Goal: Task Accomplishment & Management: Complete application form

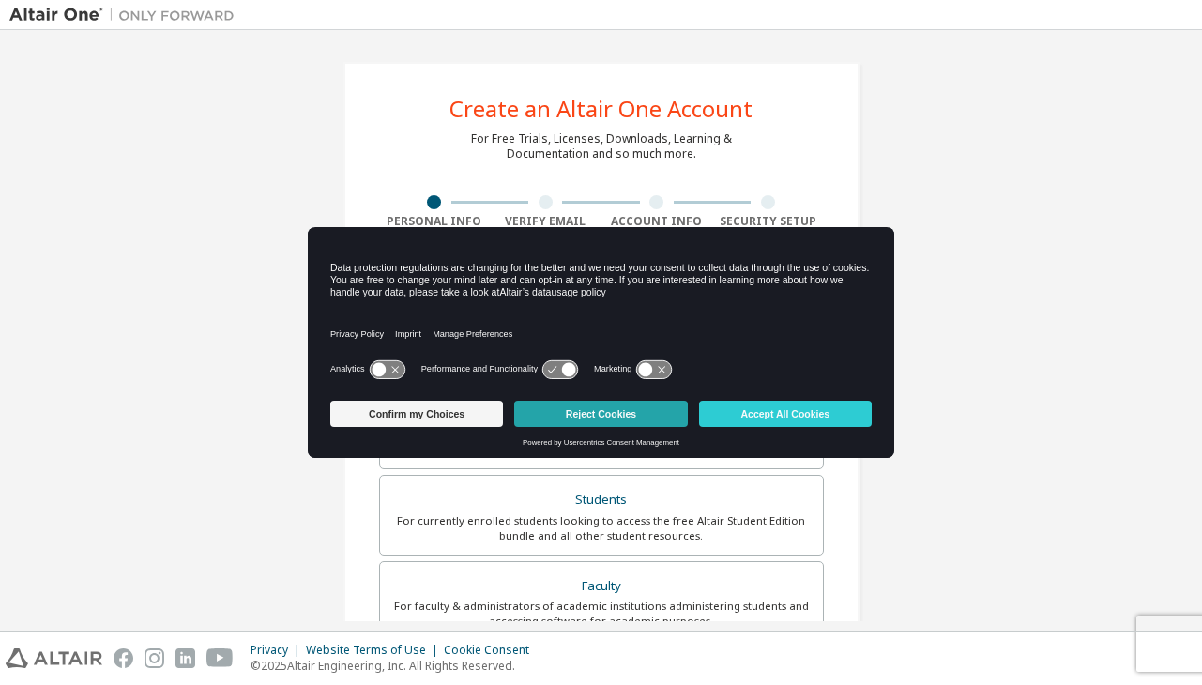
click at [626, 418] on button "Reject Cookies" at bounding box center [600, 414] width 173 height 26
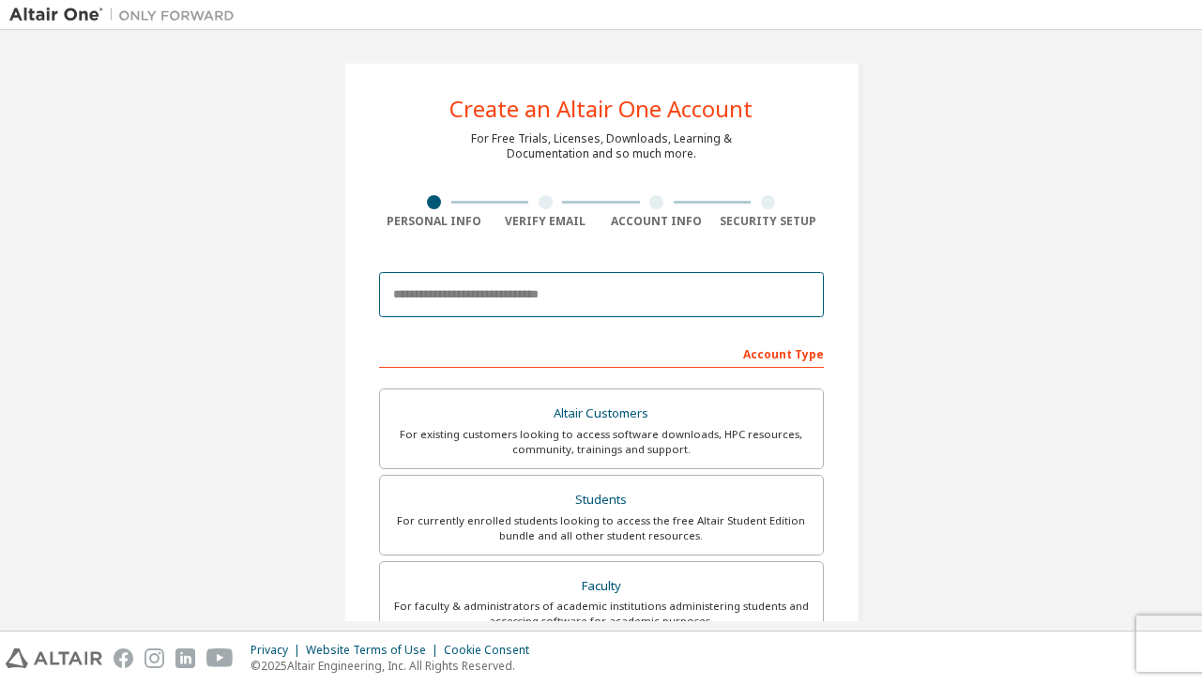
click at [467, 304] on input "email" at bounding box center [601, 294] width 445 height 45
type input "**********"
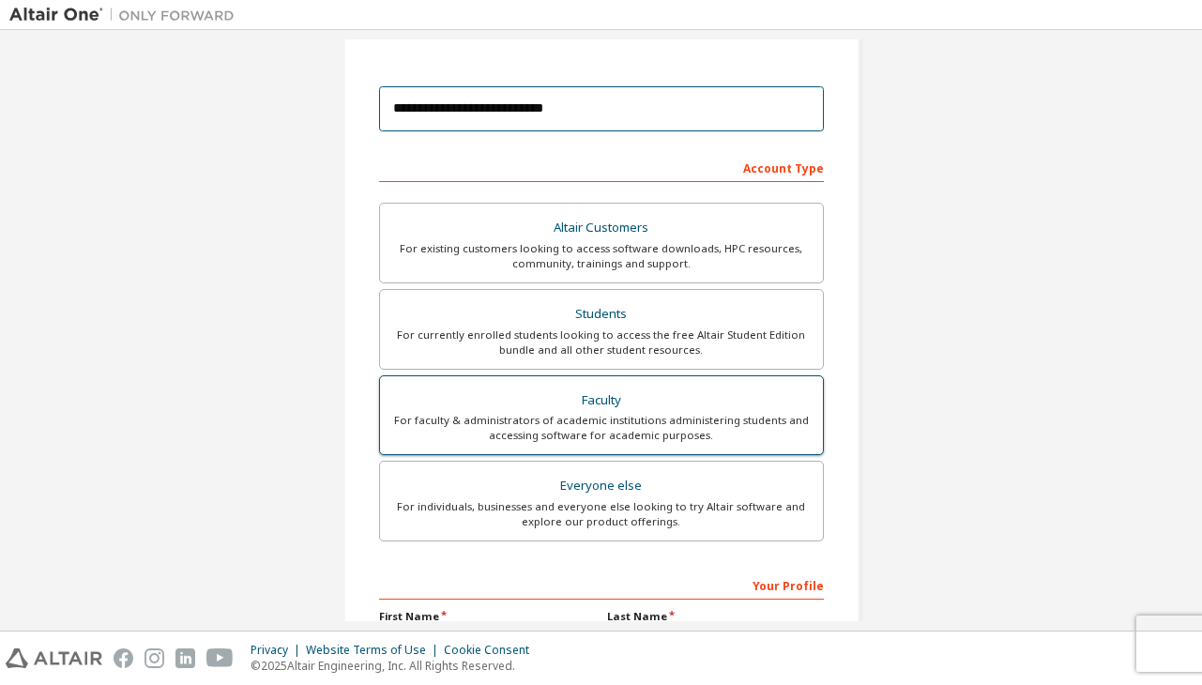
scroll to position [187, 0]
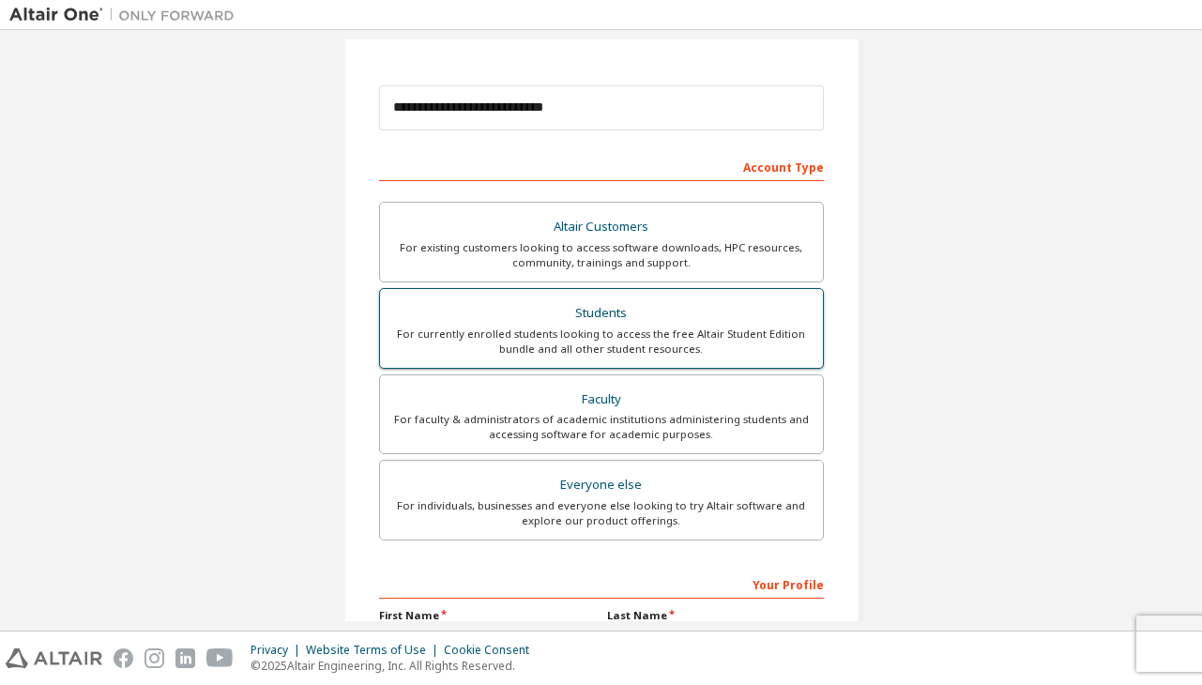
click at [520, 342] on div "For currently enrolled students looking to access the free Altair Student Editi…" at bounding box center [601, 342] width 421 height 30
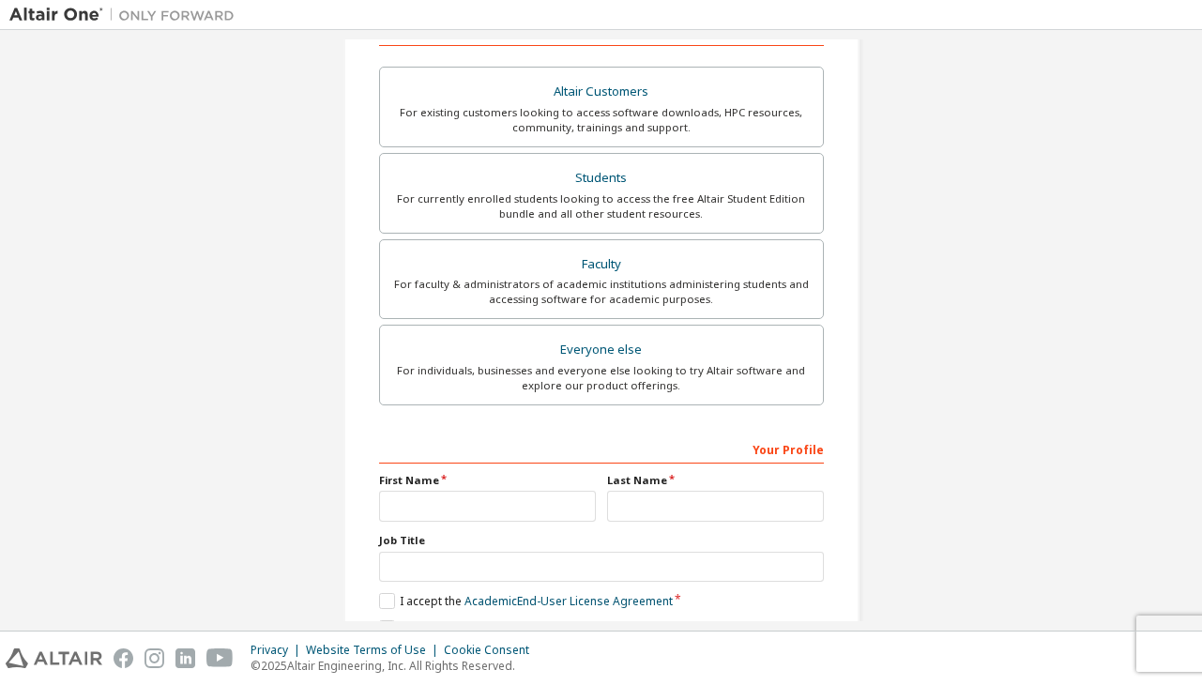
scroll to position [383, 0]
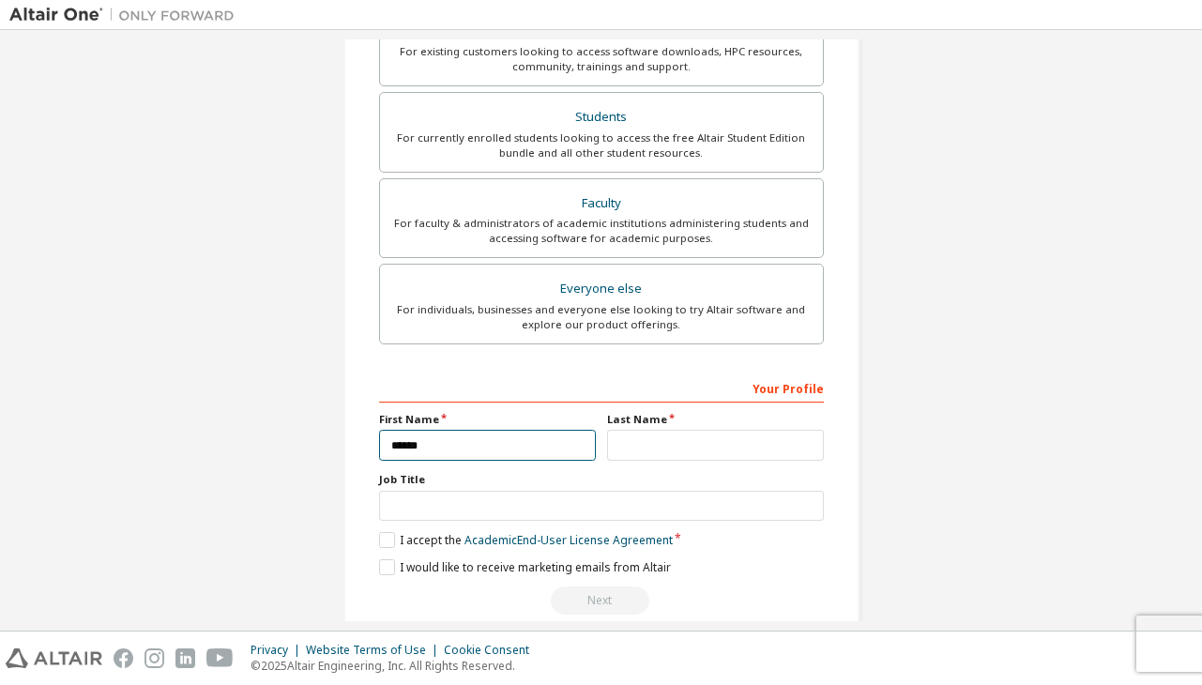
type input "******"
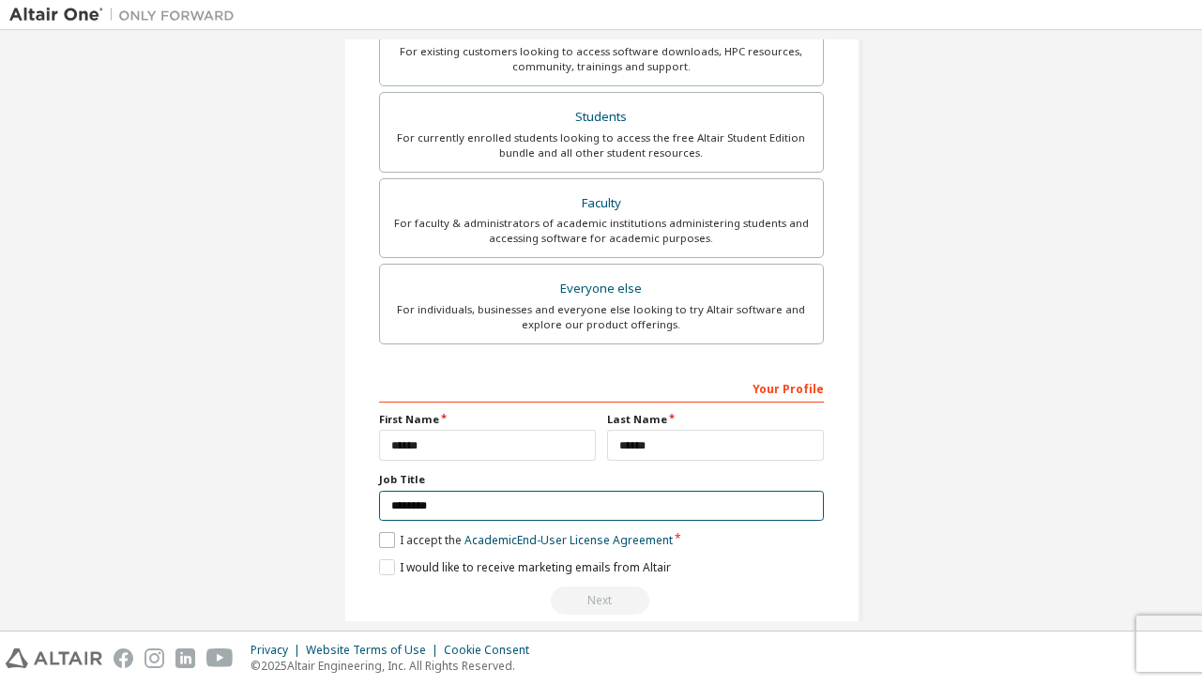
type input "*******"
click at [382, 537] on label "I accept the Academic End-User License Agreement" at bounding box center [526, 540] width 294 height 16
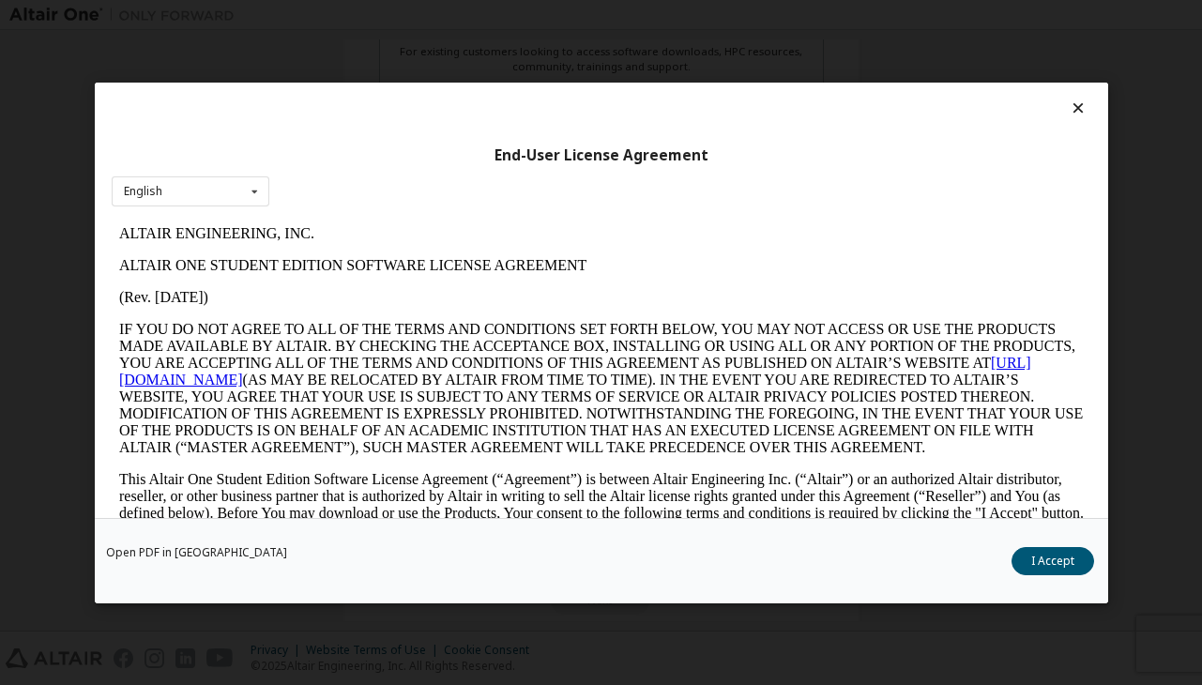
scroll to position [0, 0]
click at [1040, 559] on button "I Accept" at bounding box center [1053, 561] width 83 height 28
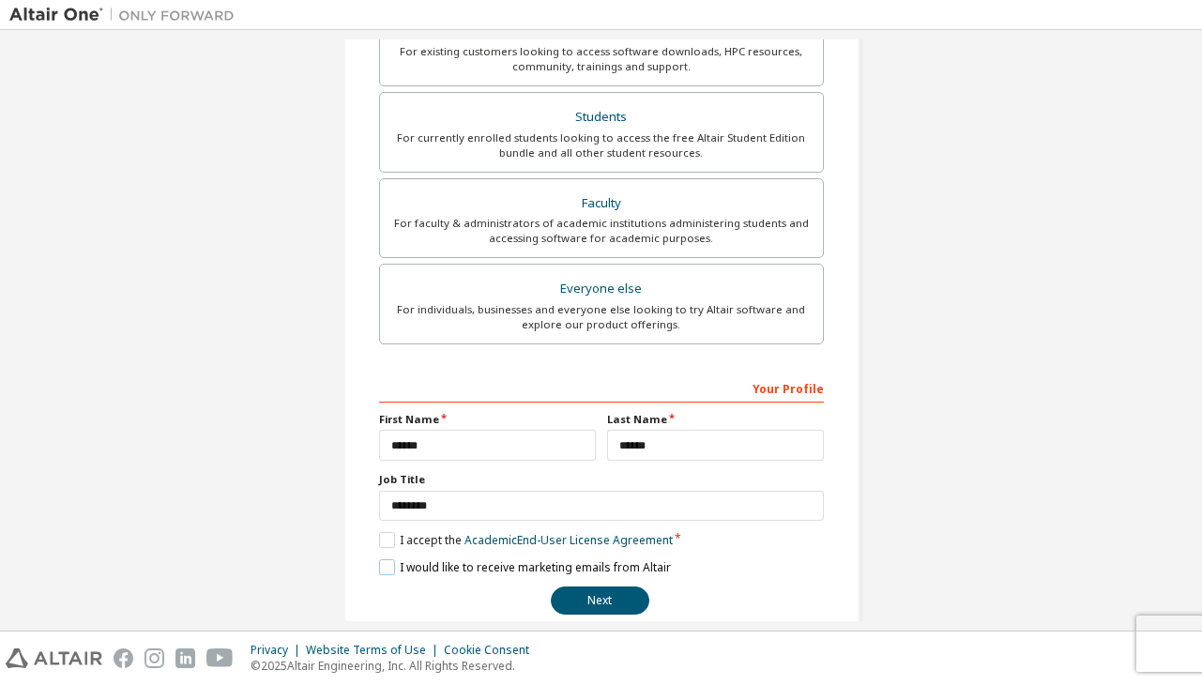
click at [390, 567] on label "I would like to receive marketing emails from Altair" at bounding box center [525, 567] width 292 height 16
click at [389, 568] on label "I would like to receive marketing emails from Altair" at bounding box center [525, 567] width 292 height 16
click at [557, 597] on button "Next" at bounding box center [600, 601] width 99 height 28
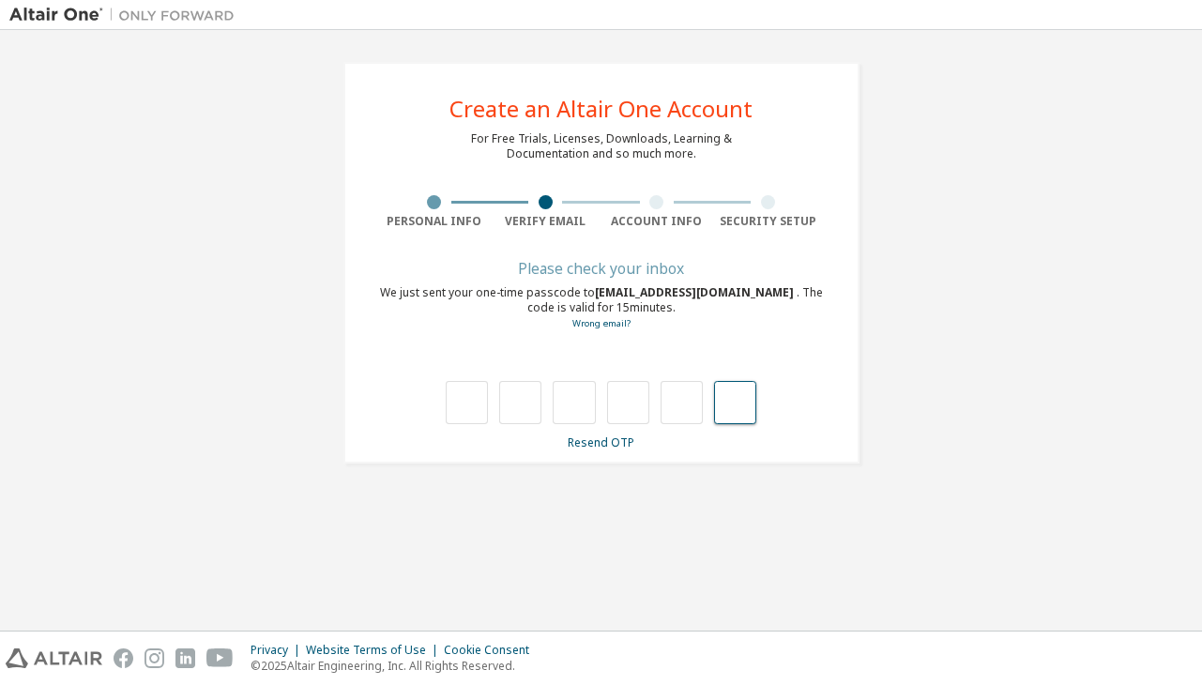
paste input "*"
type input "*"
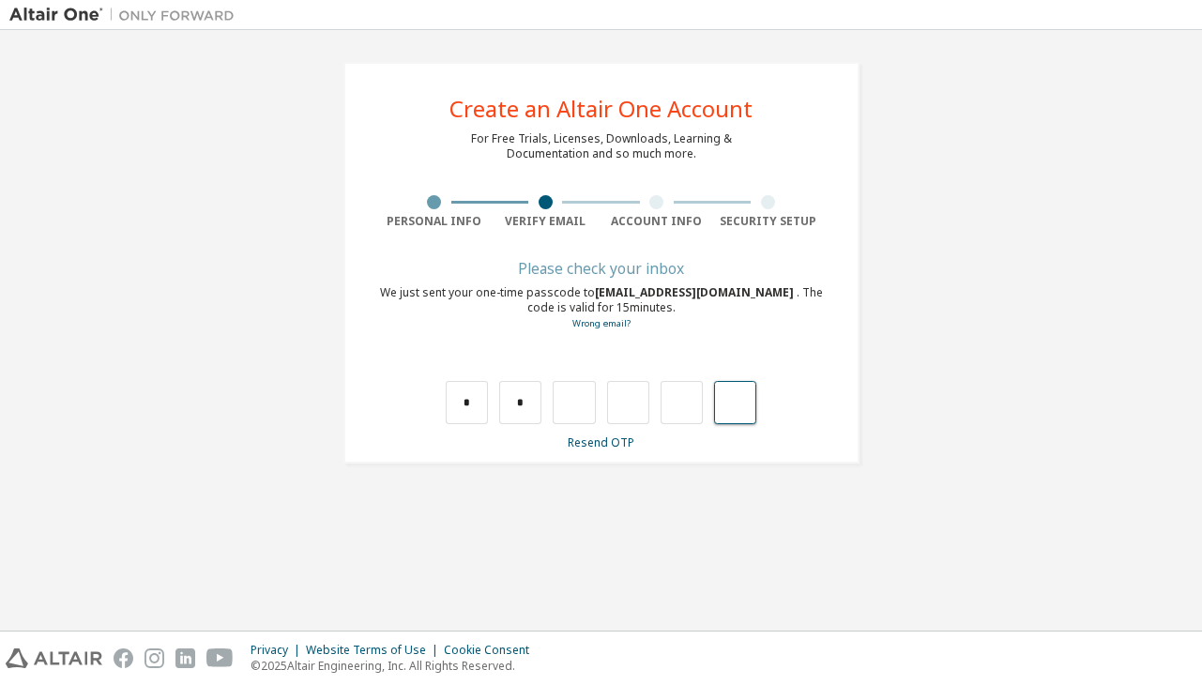
type input "*"
